Goal: Information Seeking & Learning: Learn about a topic

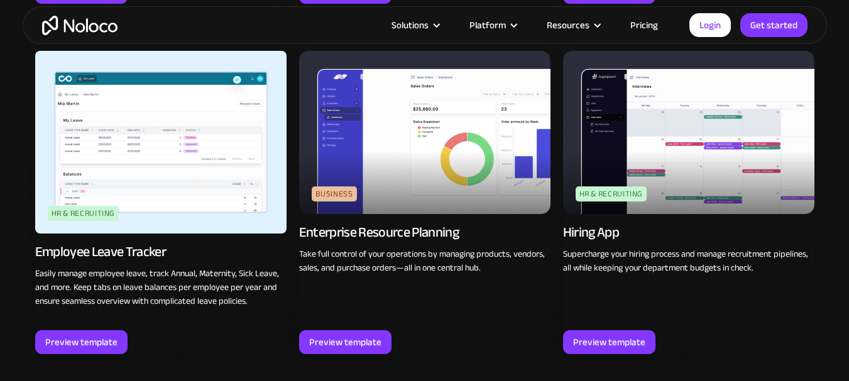
scroll to position [1474, 0]
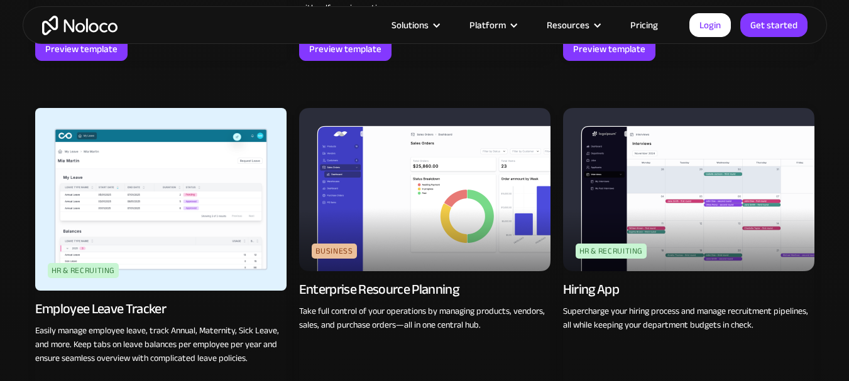
click at [449, 193] on img at bounding box center [424, 189] width 251 height 163
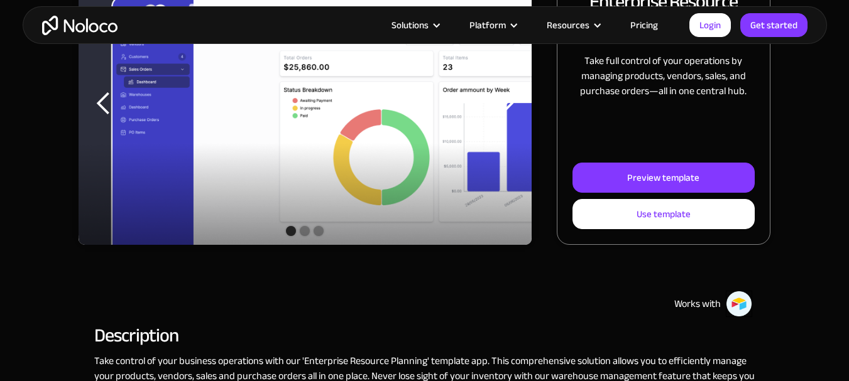
scroll to position [251, 0]
click at [631, 176] on div "Preview template" at bounding box center [663, 178] width 72 height 16
